Goal: Obtain resource: Obtain resource

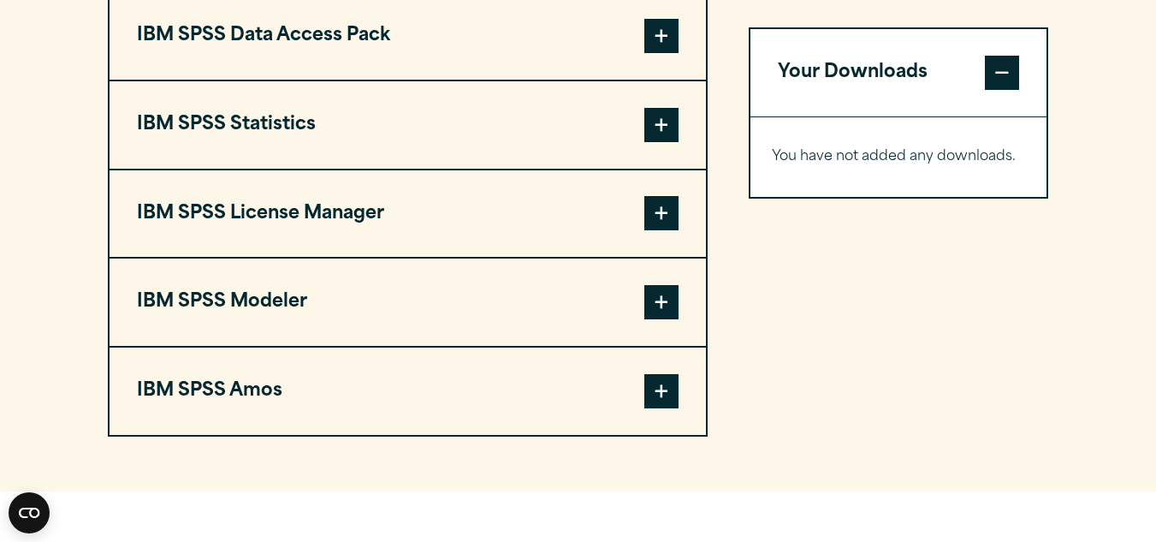
scroll to position [1389, 0]
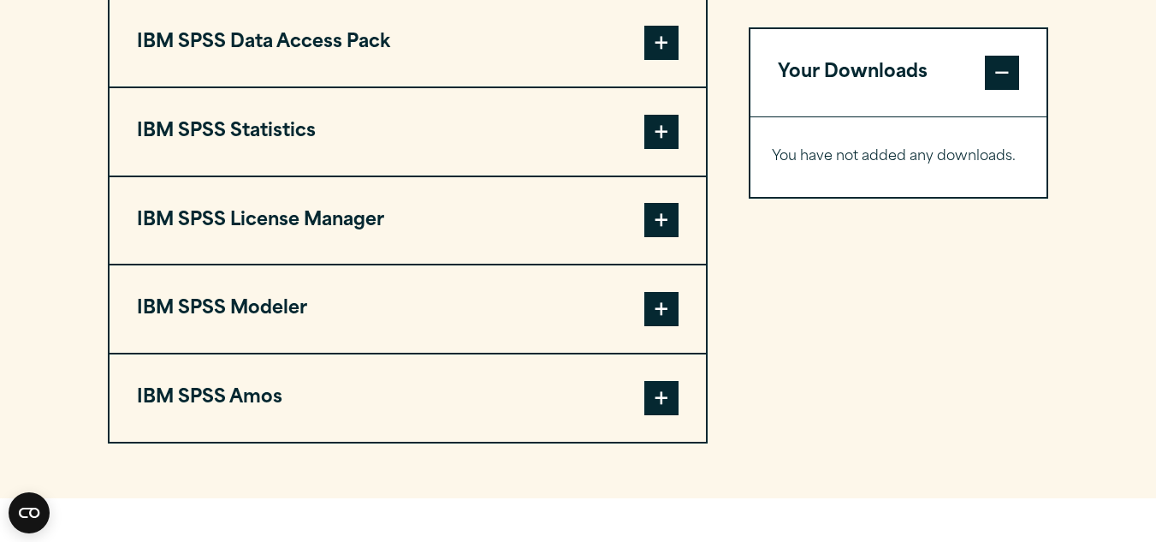
click at [663, 133] on span at bounding box center [661, 132] width 34 height 34
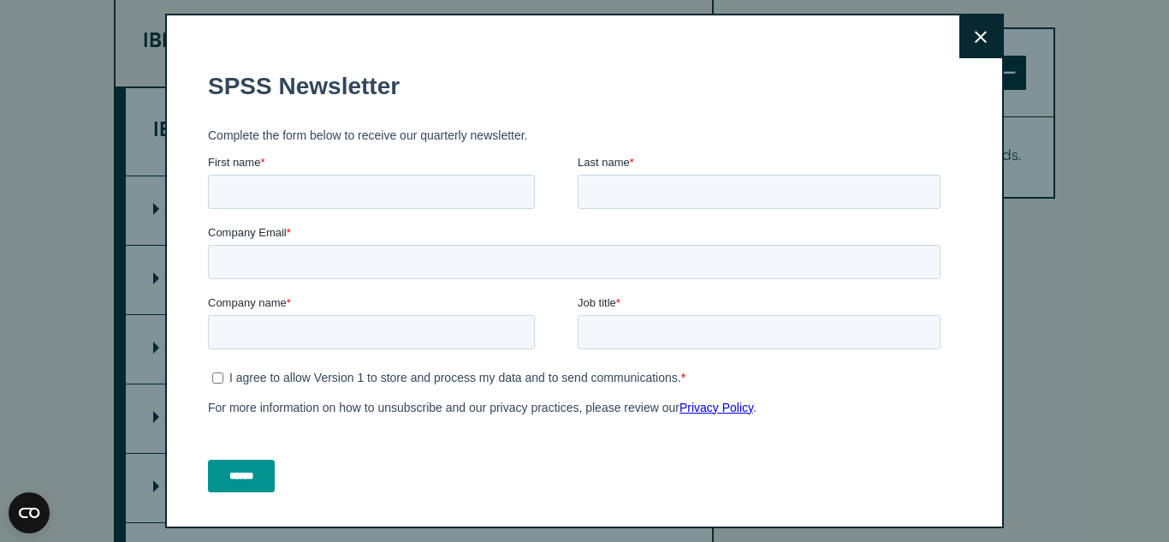
click at [964, 26] on button "Close" at bounding box center [980, 36] width 43 height 43
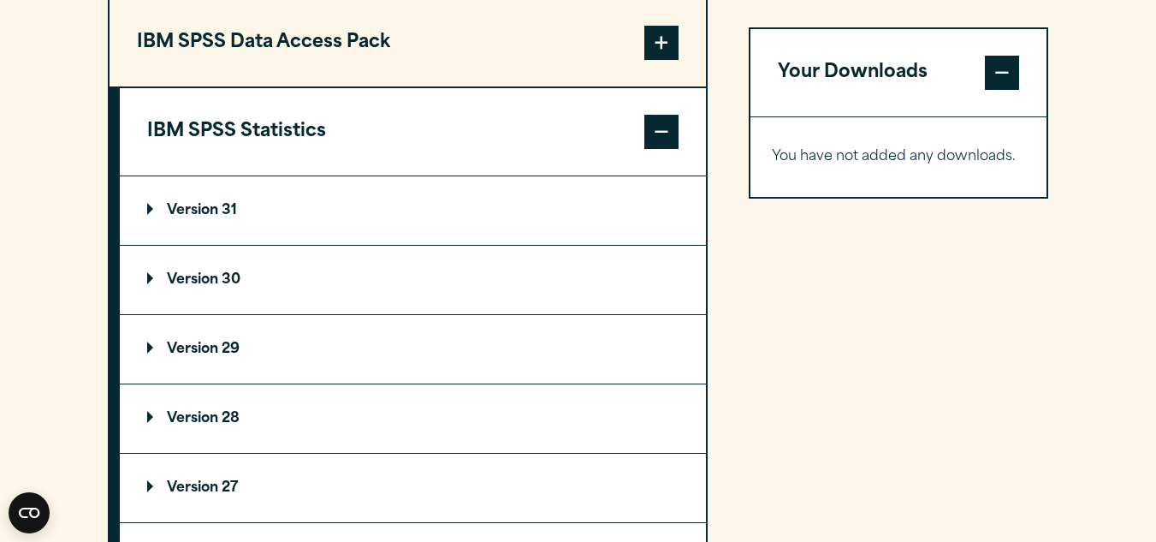
click at [211, 270] on summary "Version 30" at bounding box center [413, 280] width 586 height 68
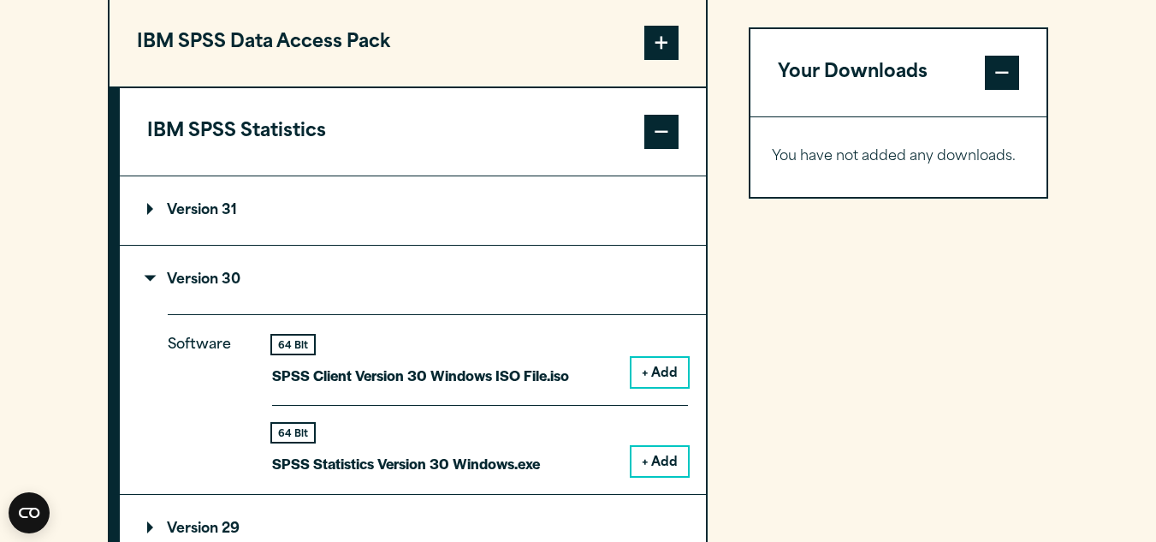
click at [653, 371] on button "+ Add" at bounding box center [660, 372] width 56 height 29
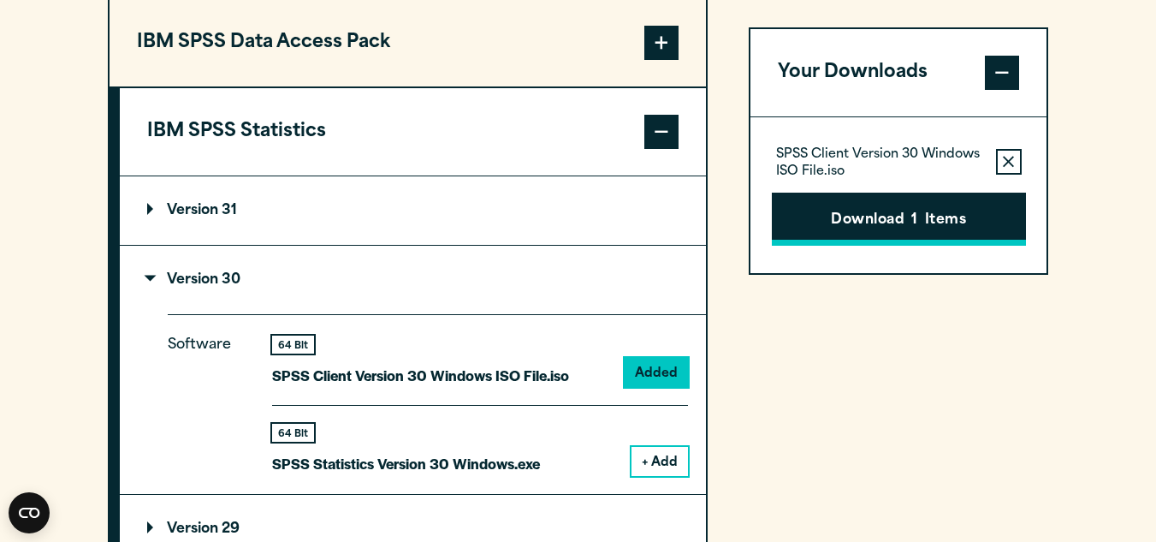
click at [872, 213] on button "Download 1 Items" at bounding box center [899, 219] width 254 height 53
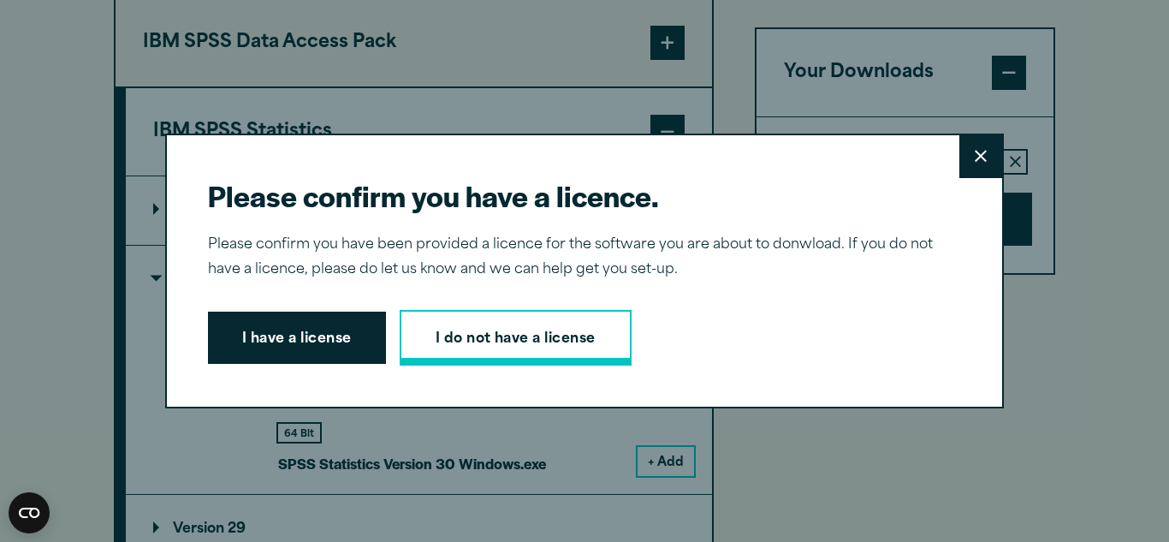
click at [533, 334] on link "I do not have a license" at bounding box center [516, 338] width 232 height 56
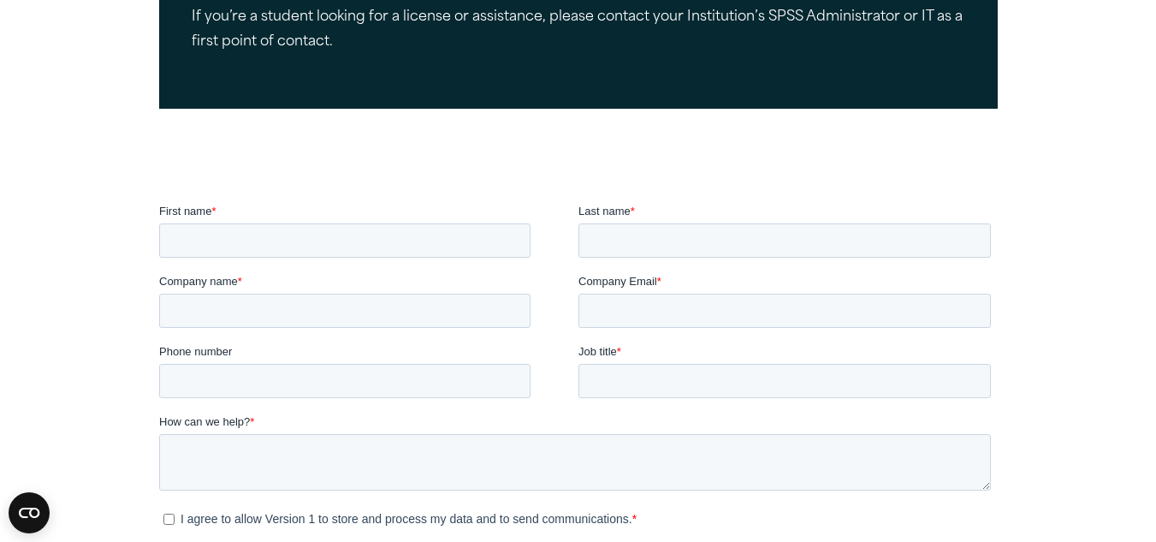
scroll to position [426, 0]
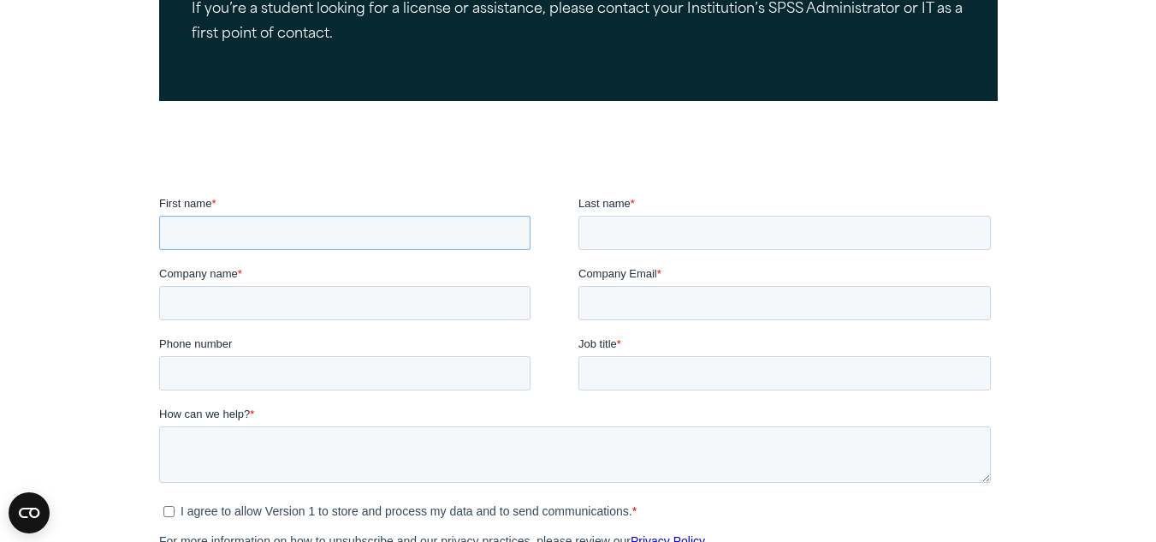
click at [285, 235] on input "First name *" at bounding box center [343, 233] width 371 height 34
type input "******"
drag, startPoint x: 714, startPoint y: 219, endPoint x: 675, endPoint y: 227, distance: 39.3
click at [714, 219] on input "Last name *" at bounding box center [784, 233] width 412 height 34
type input "*******"
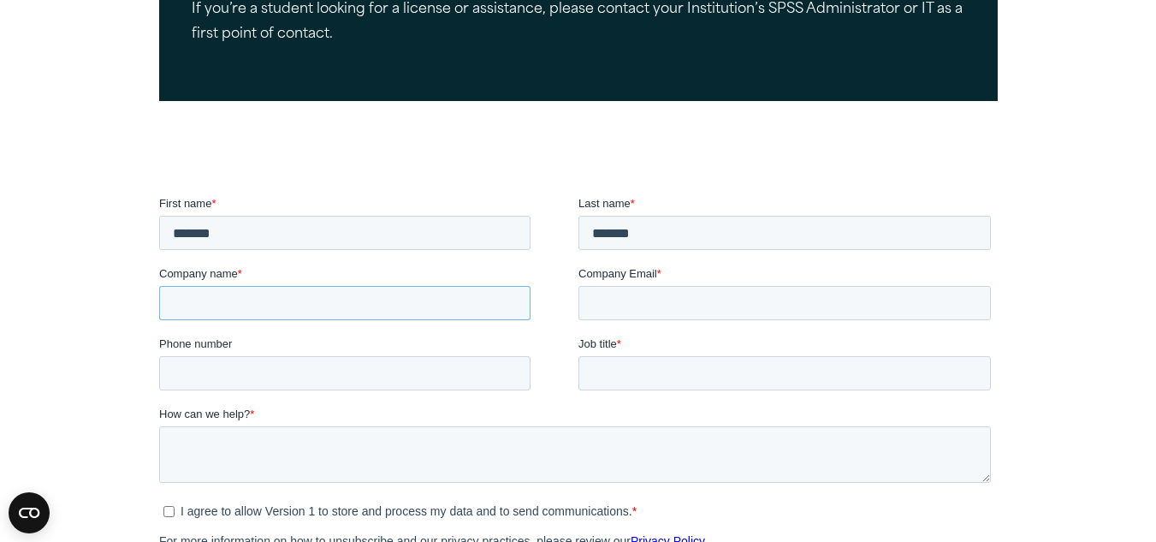
click at [296, 298] on input "Company name *" at bounding box center [343, 303] width 371 height 34
click at [190, 292] on input "Company name *" at bounding box center [343, 303] width 371 height 34
type input "***"
click at [686, 299] on input "Company Email *" at bounding box center [784, 303] width 412 height 34
type input "**********"
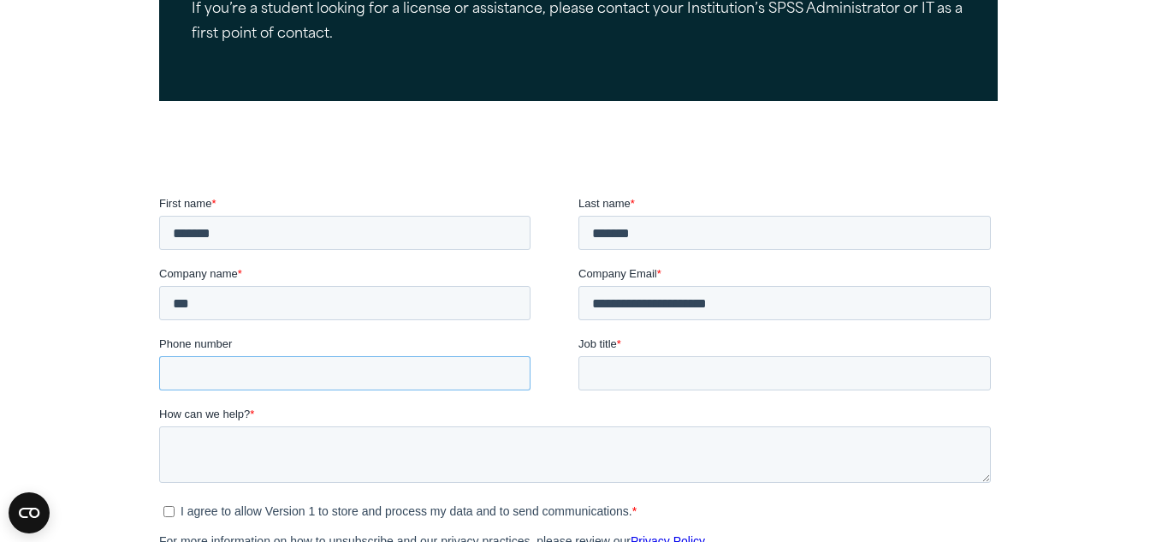
click at [323, 377] on input "Phone number" at bounding box center [343, 373] width 371 height 34
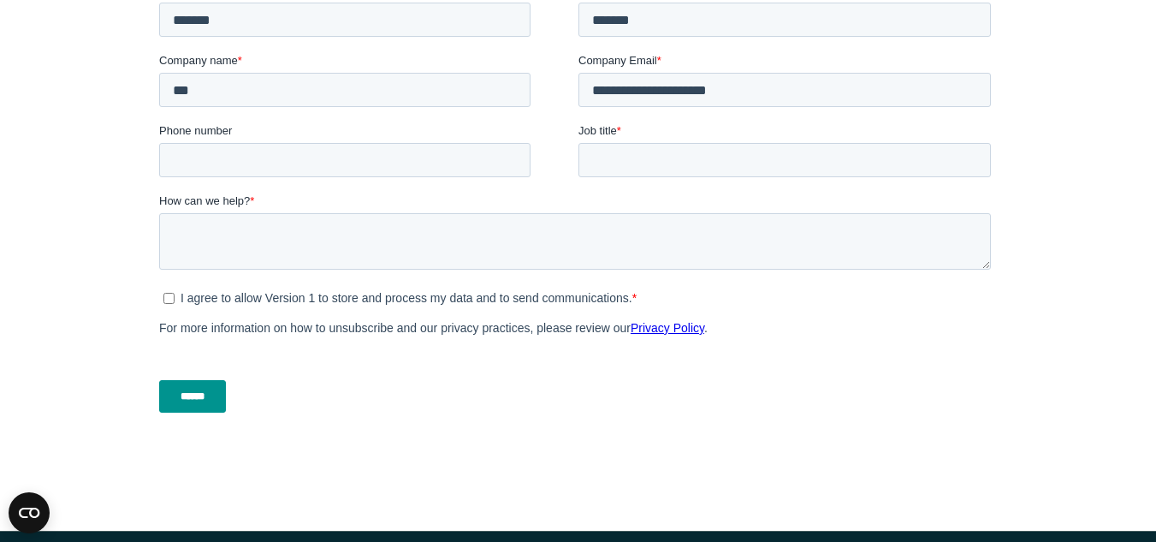
scroll to position [641, 0]
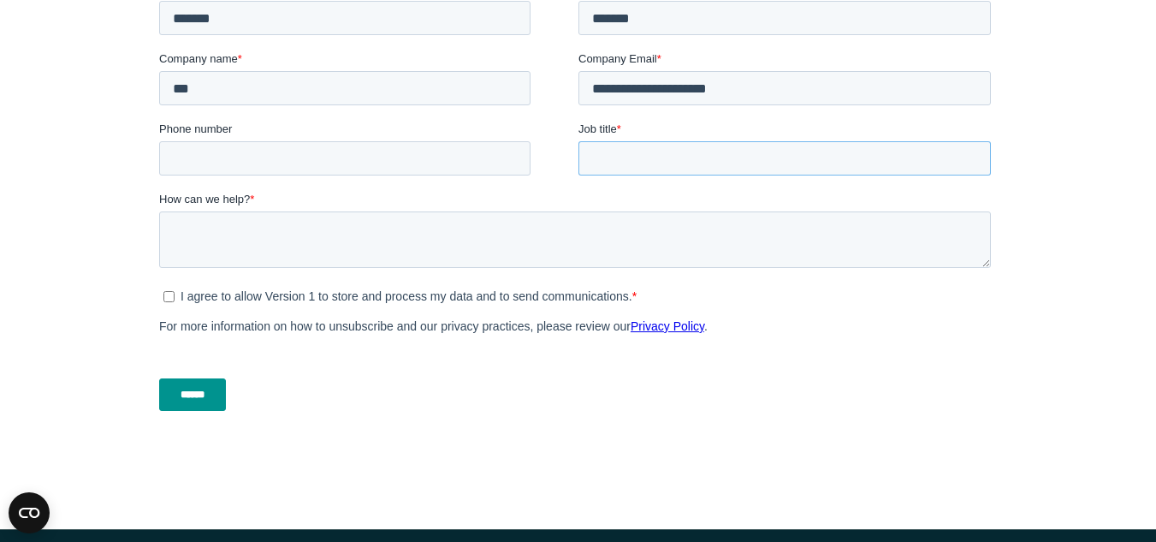
click at [635, 175] on input "Job title *" at bounding box center [784, 159] width 412 height 34
type input "*******"
click at [365, 253] on textarea "How can we help? *" at bounding box center [574, 240] width 832 height 56
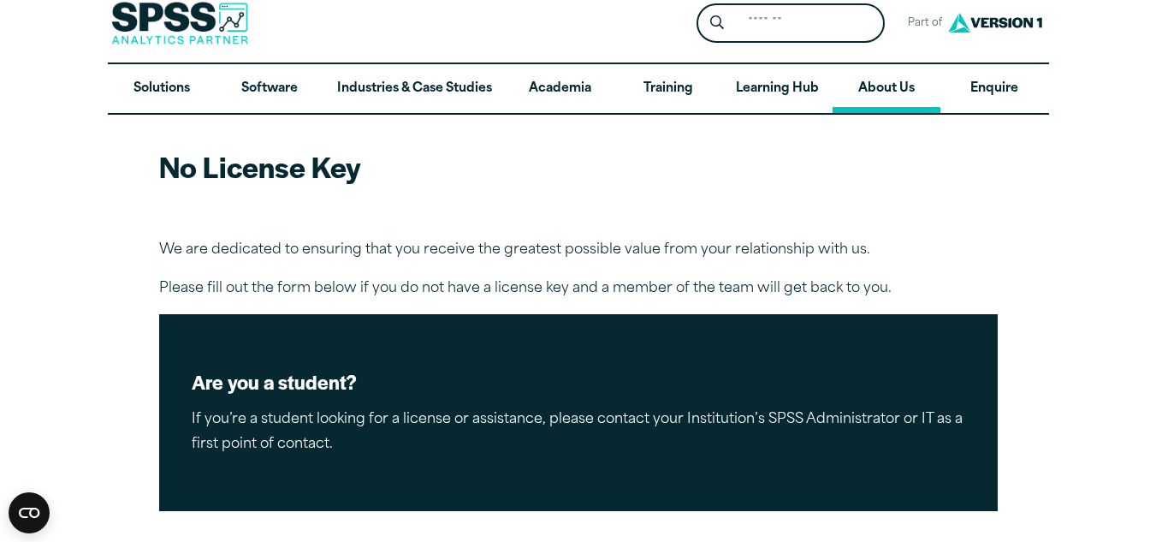
scroll to position [0, 0]
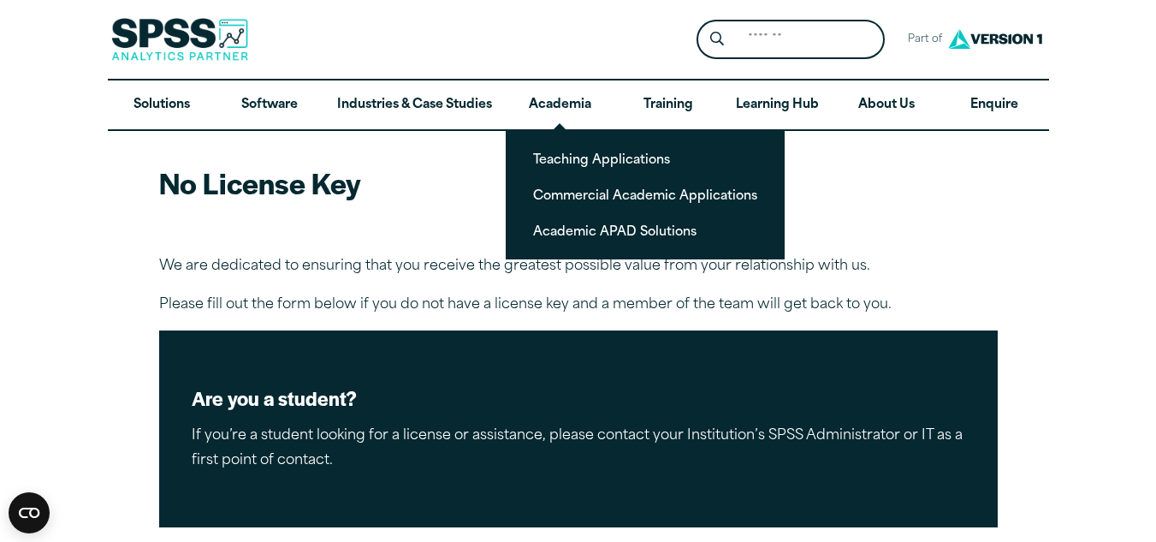
click at [596, 211] on ul "Teaching Applications Commercial Academic Applications Academic APAD Solutions" at bounding box center [645, 194] width 279 height 130
click at [389, 273] on p "We are dedicated to ensuring that you receive the greatest possible value from …" at bounding box center [578, 266] width 839 height 25
